Goal: Find specific page/section: Find specific page/section

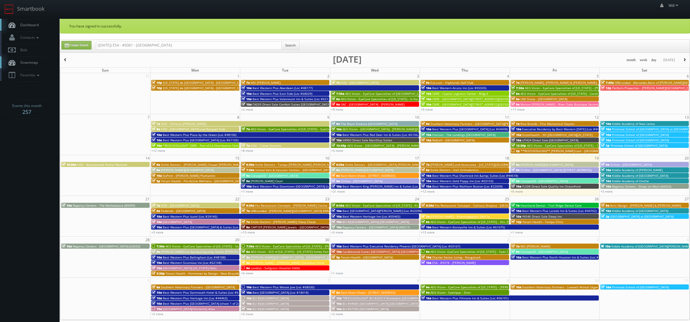
drag, startPoint x: 117, startPoint y: 44, endPoint x: 13, endPoint y: 24, distance: 106.4
click at [13, 24] on body "Smartbook Toggle Side Navigation Toggle Top Navigation Will Will Profile Logout…" at bounding box center [345, 221] width 690 height 443
type input "ESA - #9361 - Charlottesville"
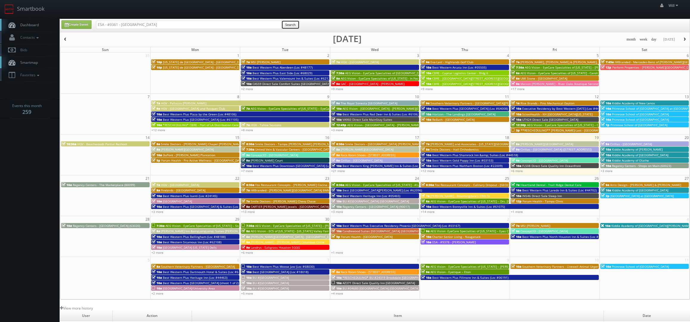
click at [294, 25] on button "Search" at bounding box center [290, 24] width 18 height 9
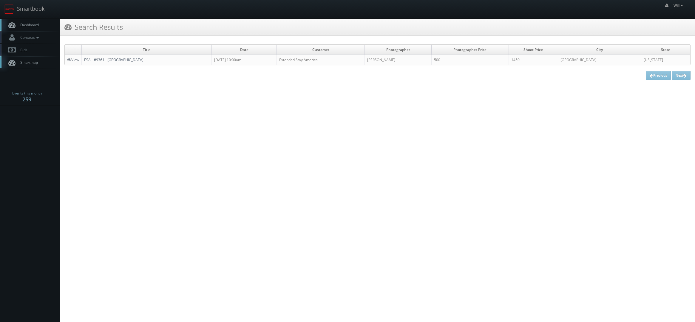
click at [104, 58] on link "ESA - #9361 - [GEOGRAPHIC_DATA]" at bounding box center [113, 59] width 59 height 5
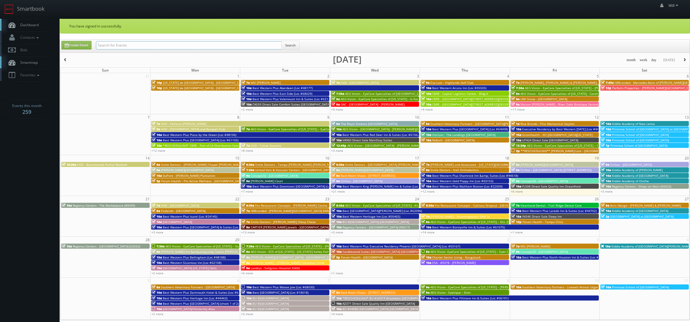
click at [130, 44] on input "text" at bounding box center [189, 45] width 186 height 8
paste input "(08-05-25) Best Western Shippensburg Hotel (Loc #39114)"
drag, startPoint x: 116, startPoint y: 43, endPoint x: 19, endPoint y: 23, distance: 99.1
click at [19, 23] on body "Smartbook Toggle Side Navigation Toggle Top Navigation Will Will Profile Logout…" at bounding box center [345, 221] width 690 height 443
type input "Best Western Shippensburg Hotel (Loc #39114)"
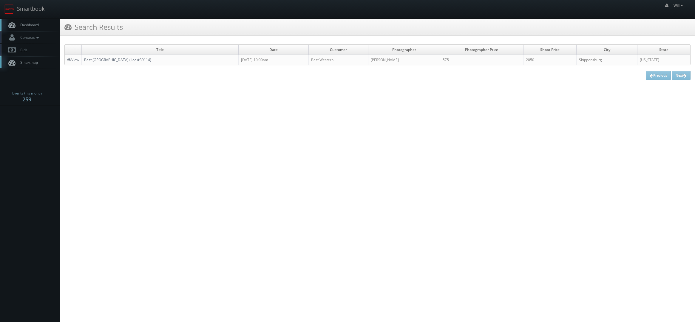
click at [151, 58] on link "Best [GEOGRAPHIC_DATA] (Loc #39114)" at bounding box center [117, 59] width 67 height 5
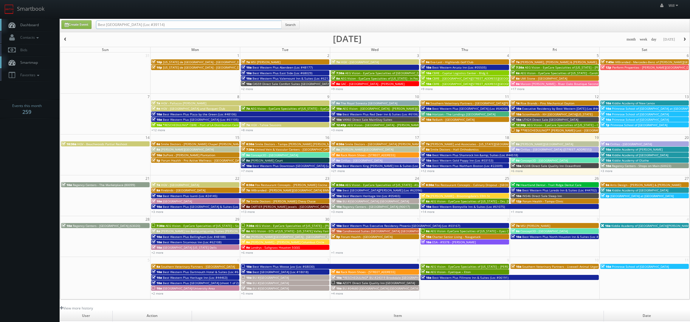
drag, startPoint x: 173, startPoint y: 21, endPoint x: 17, endPoint y: -7, distance: 158.0
click at [17, 0] on html "Smartbook Toggle Side Navigation Toggle Top Navigation Will Will Profile Logout…" at bounding box center [345, 211] width 690 height 423
paste input "(05-23-25) Landrys - Kincaids Bloomington RKBL"
drag, startPoint x: 117, startPoint y: 25, endPoint x: -13, endPoint y: 7, distance: 131.3
click at [0, 7] on html "Smartbook Toggle Side Navigation Toggle Top Navigation Will Will Profile Logout…" at bounding box center [345, 211] width 690 height 423
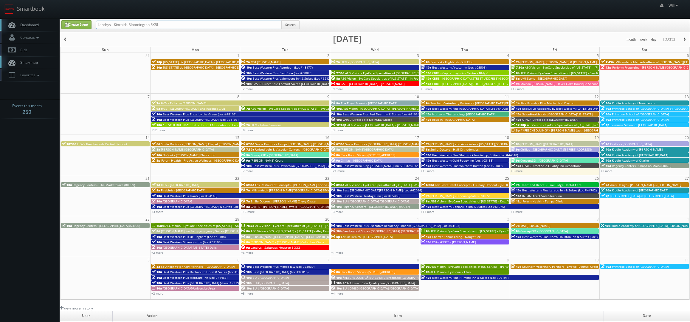
type input "Landrys - Kincaids Bloomington RKBL"
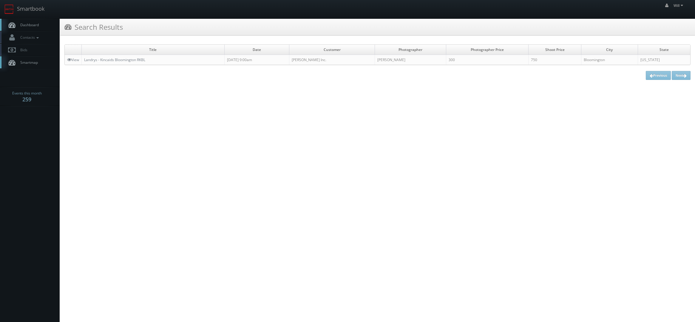
click at [127, 55] on td "Landrys - Kincaids Bloomington RKBL" at bounding box center [153, 60] width 143 height 10
click at [127, 58] on link "Landrys - Kincaids Bloomington RKBL" at bounding box center [114, 59] width 61 height 5
